Goal: Use online tool/utility: Utilize a website feature to perform a specific function

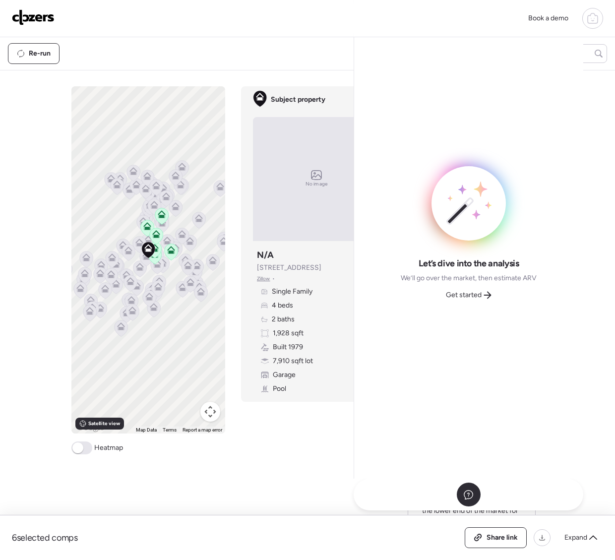
click at [471, 295] on span "Get started" at bounding box center [464, 295] width 36 height 10
click at [471, 295] on span "Well-Maintained – Contemporary" at bounding box center [477, 288] width 102 height 20
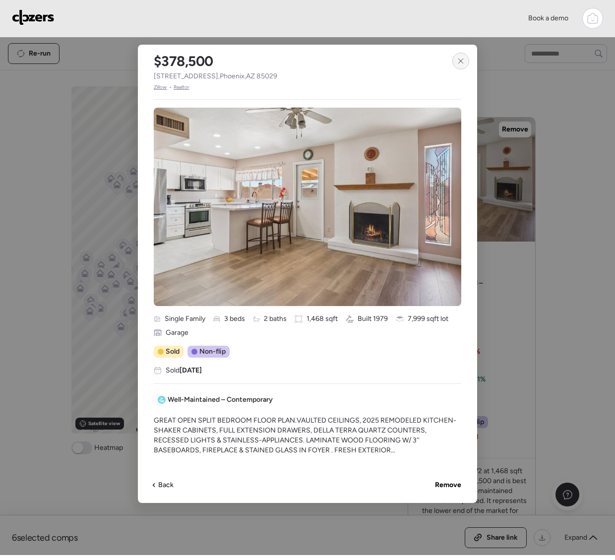
click at [459, 63] on icon at bounding box center [460, 61] width 4 height 4
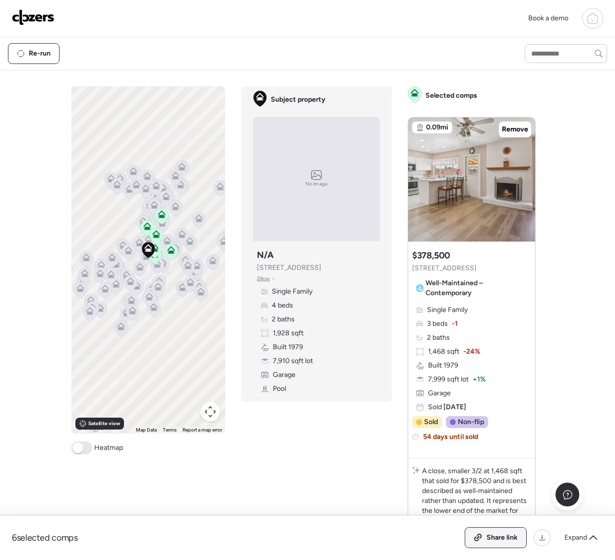
click at [487, 538] on span "Share link" at bounding box center [502, 538] width 31 height 10
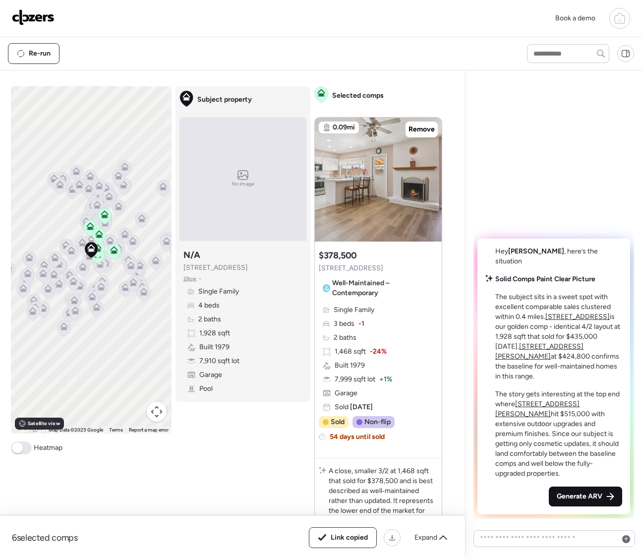
click at [579, 497] on span "Generate ARV" at bounding box center [580, 497] width 46 height 10
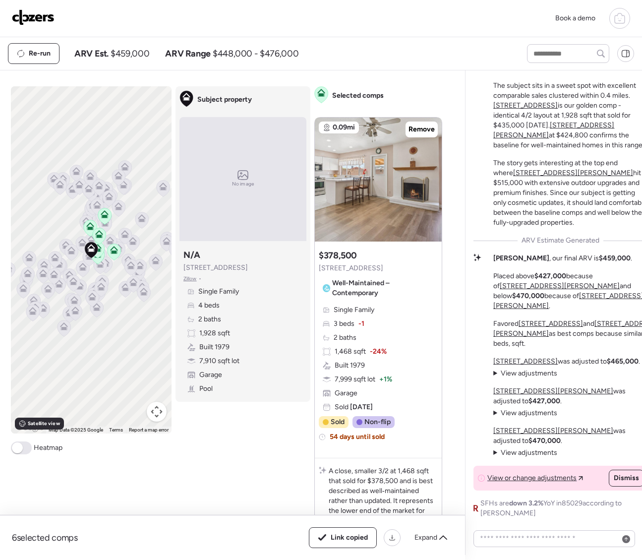
click at [26, 18] on img at bounding box center [33, 17] width 43 height 16
